Goal: Check status: Check status

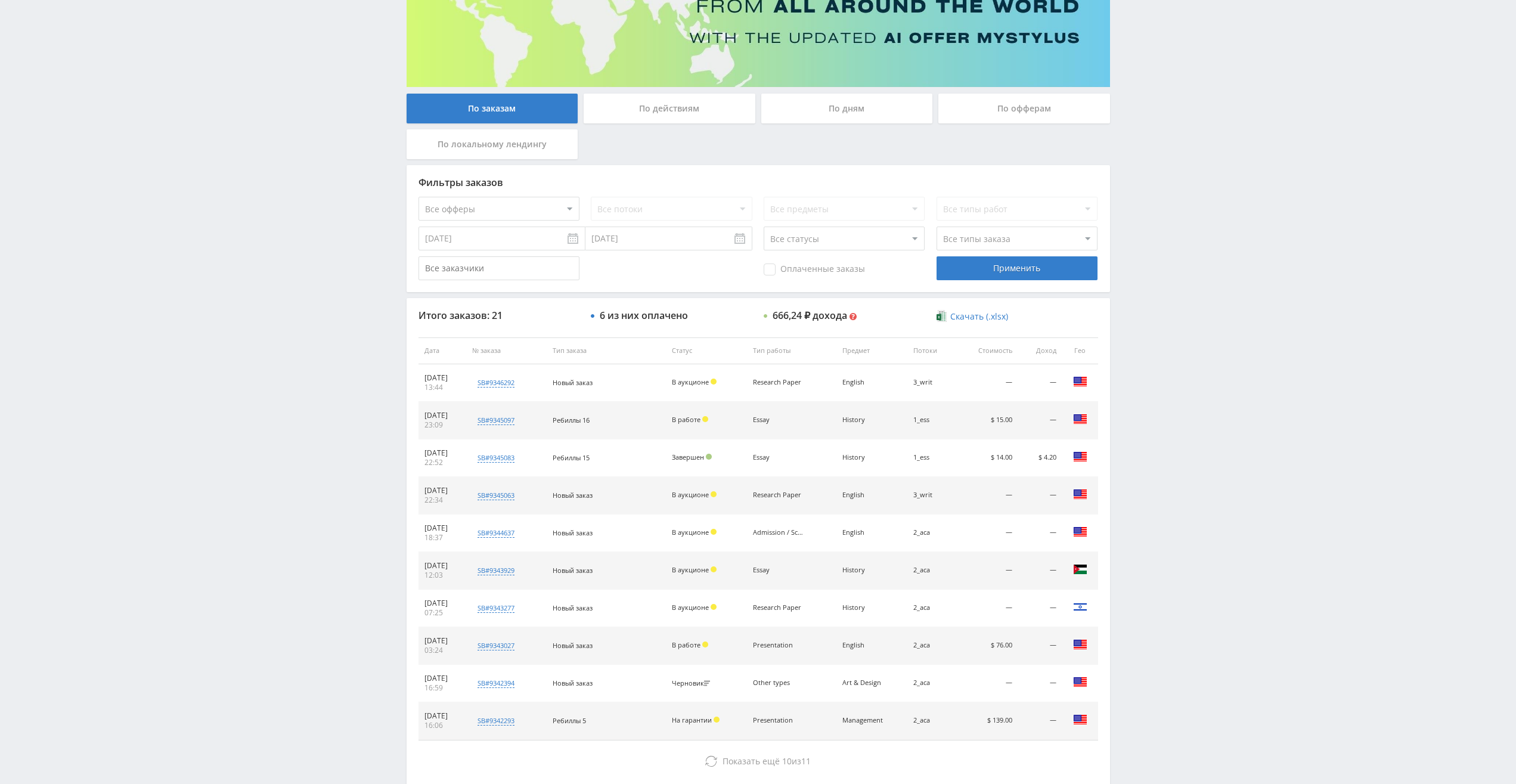
scroll to position [217, 0]
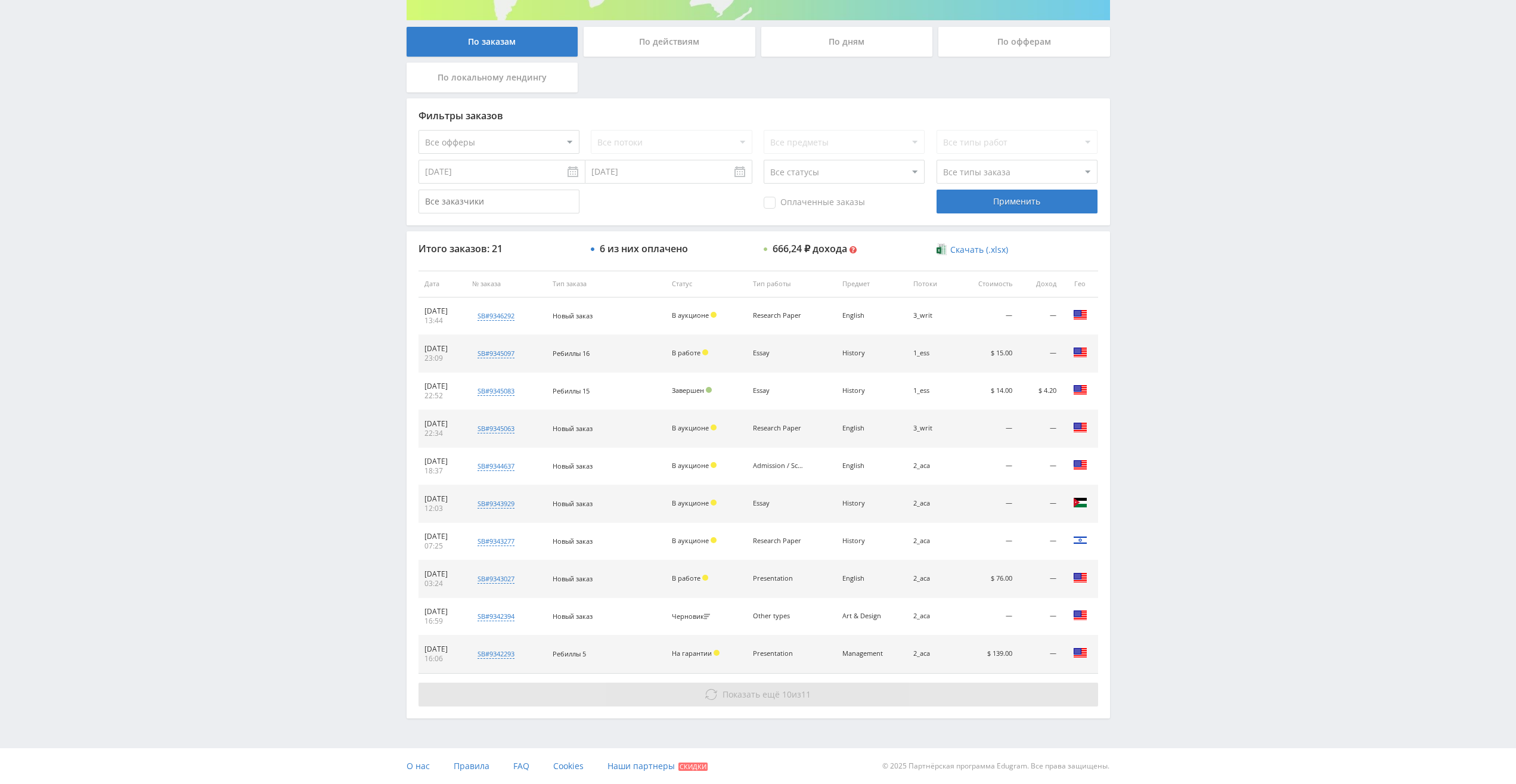
click at [739, 691] on span "Показать ещё" at bounding box center [751, 693] width 57 height 11
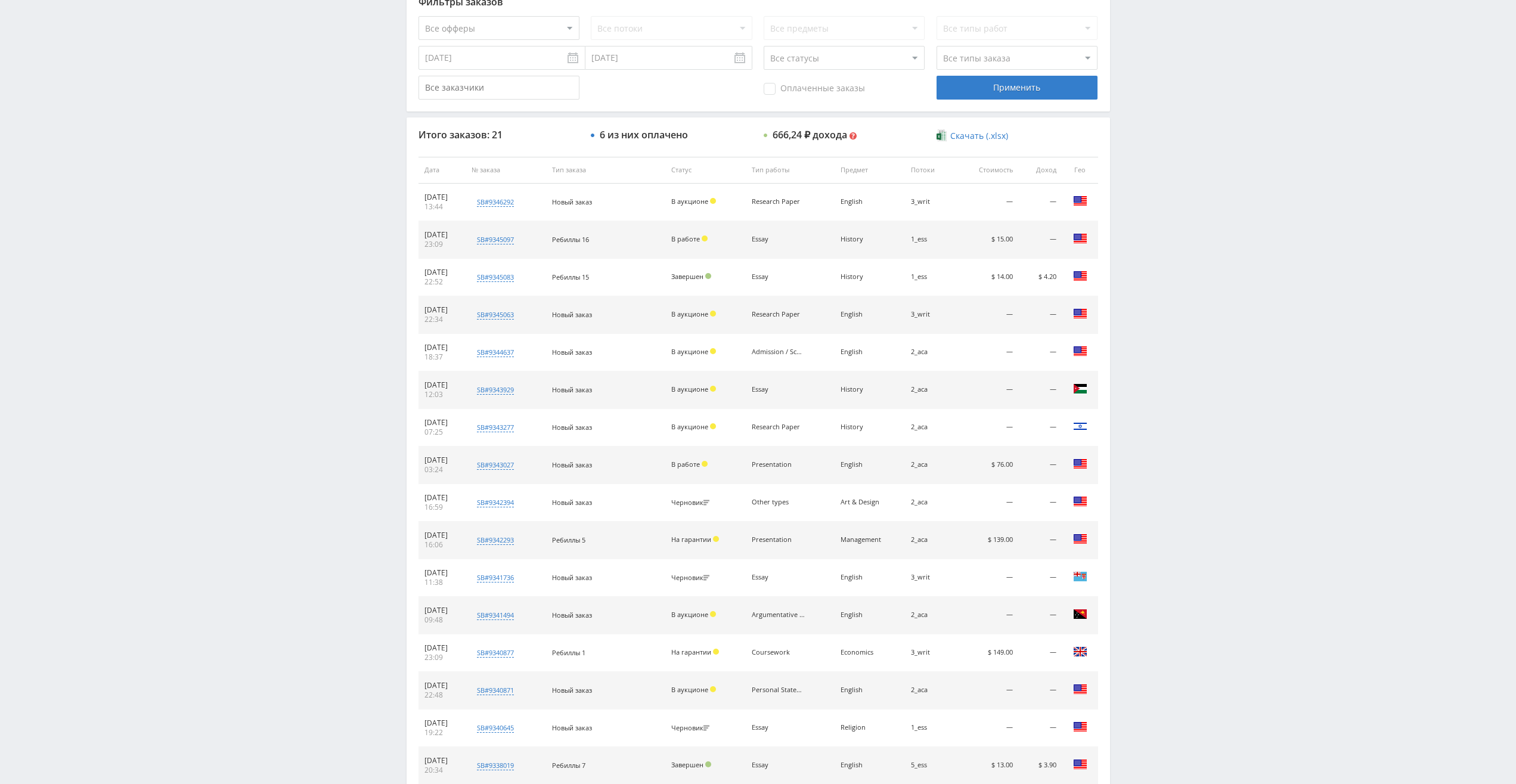
scroll to position [417, 0]
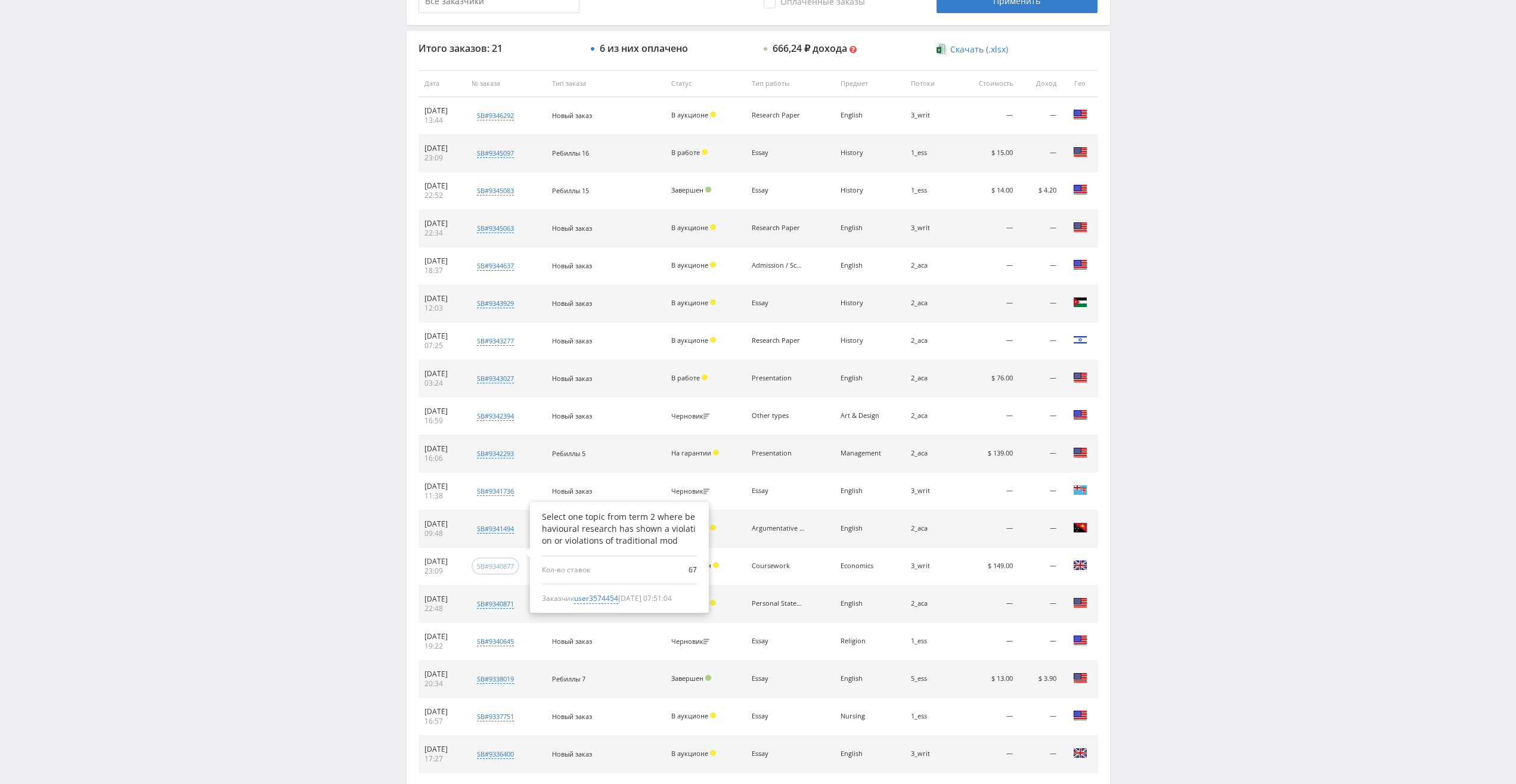
click at [503, 569] on div "sb#9340877" at bounding box center [495, 565] width 37 height 9
click at [618, 601] on span "user3574454" at bounding box center [596, 598] width 44 height 11
type input "06.08.2024"
type input "user3574454"
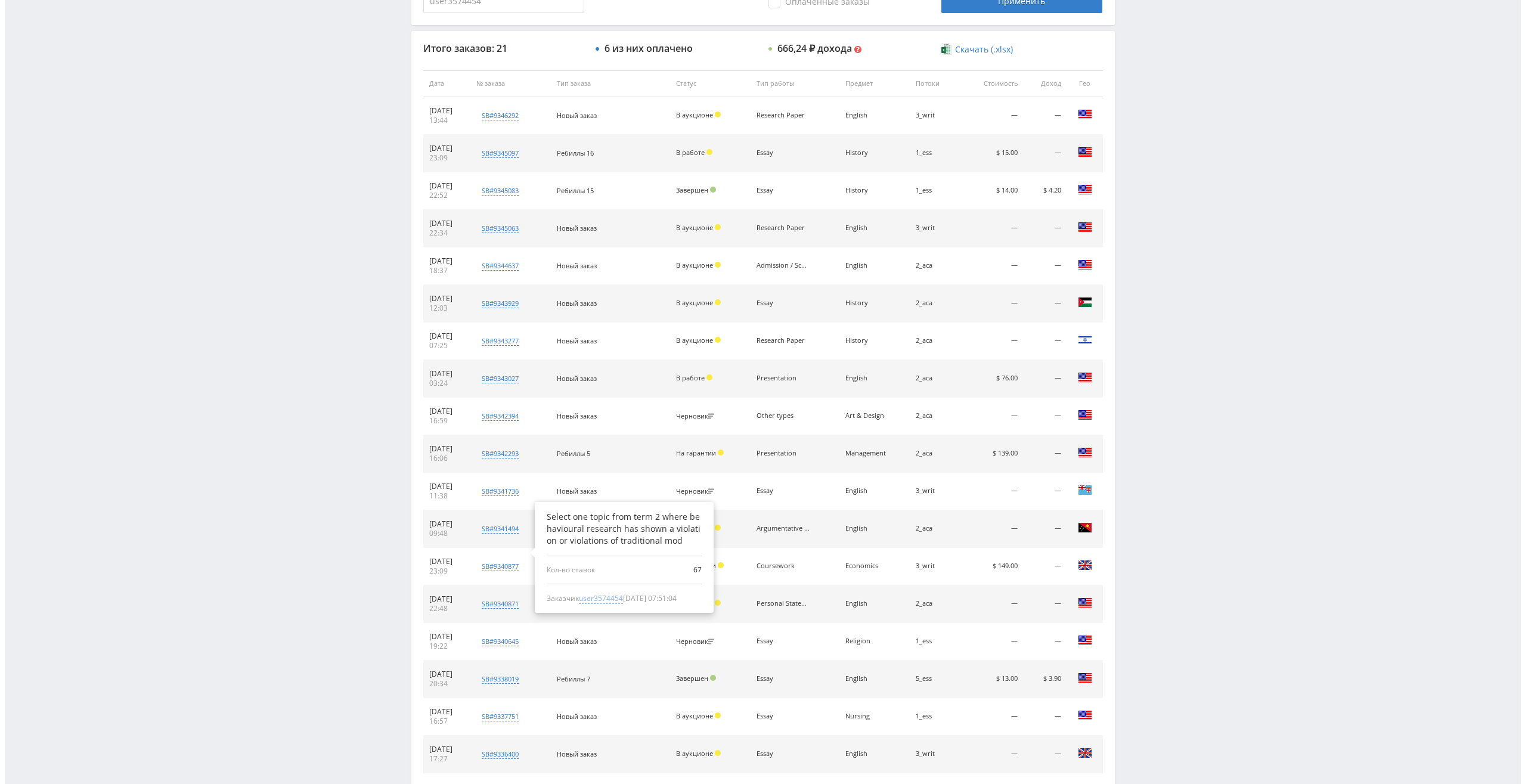
scroll to position [0, 0]
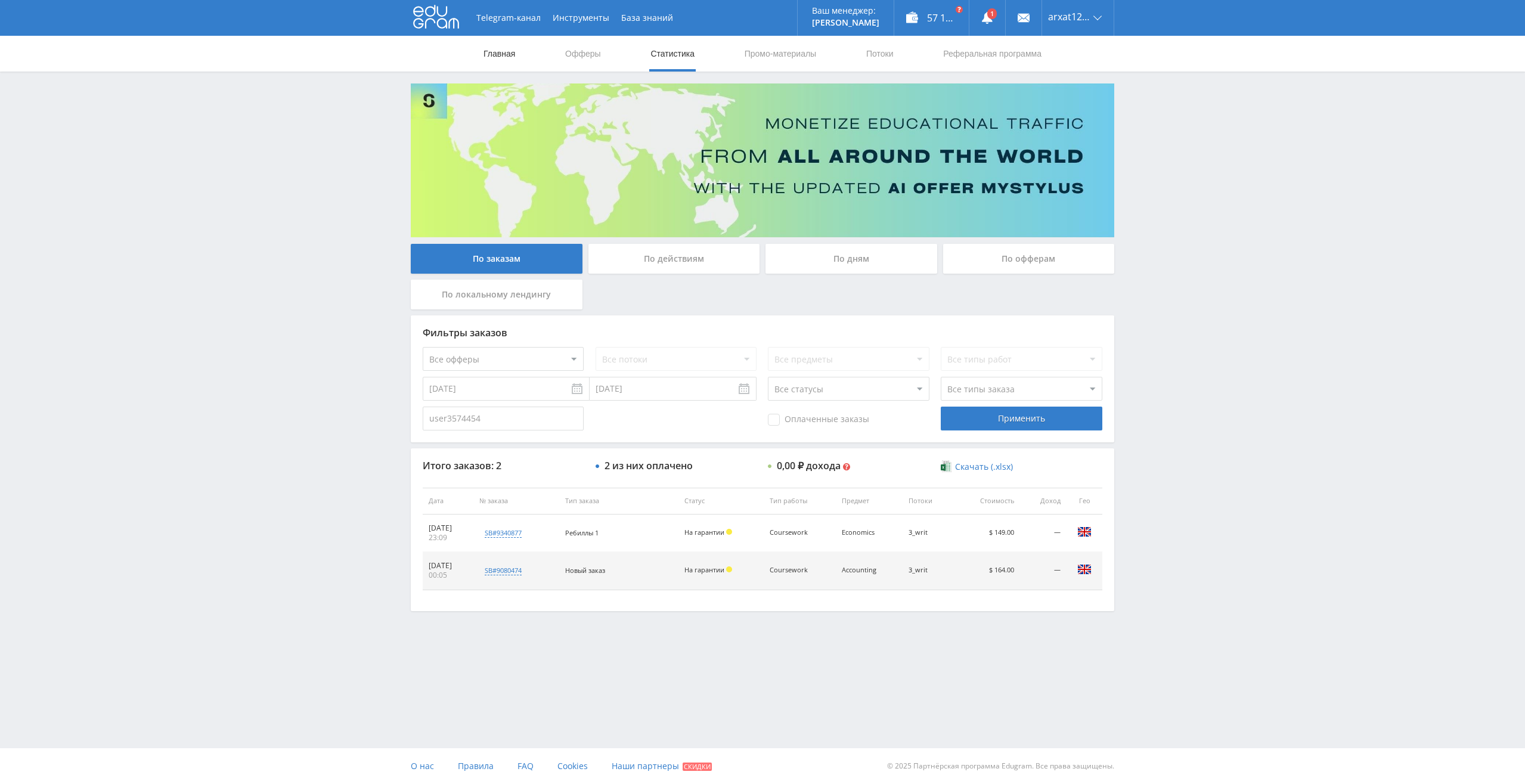
click at [493, 50] on link "Главная" at bounding box center [499, 54] width 34 height 36
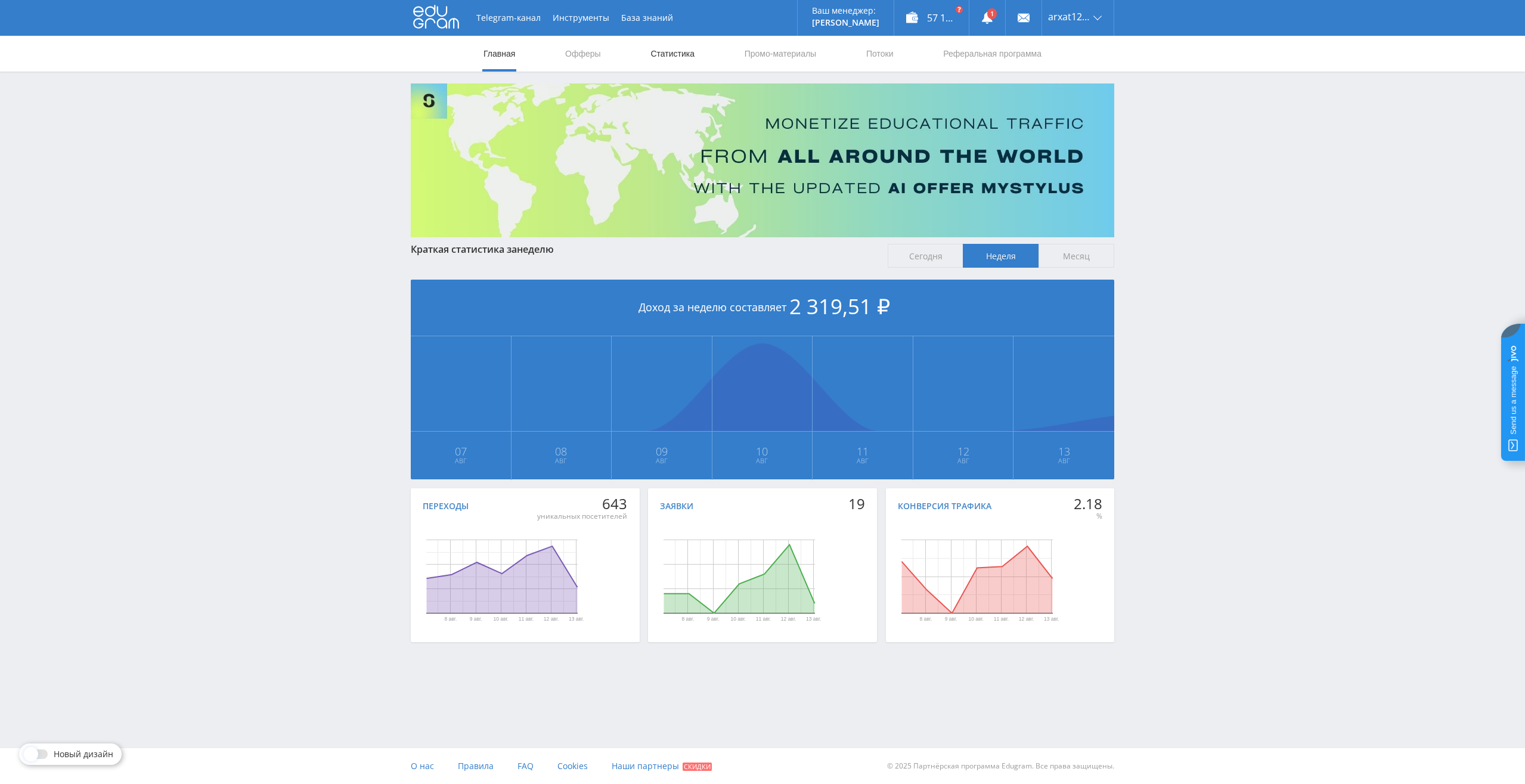
click at [666, 50] on link "Статистика" at bounding box center [672, 54] width 47 height 36
